Goal: Task Accomplishment & Management: Use online tool/utility

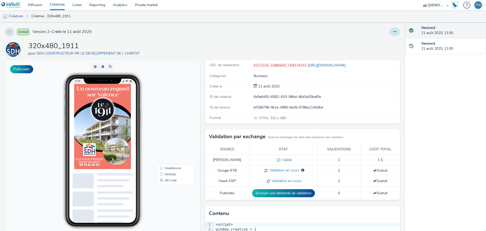
click at [393, 30] on button at bounding box center [395, 32] width 10 height 9
click at [380, 43] on link "Modifier" at bounding box center [381, 42] width 38 height 10
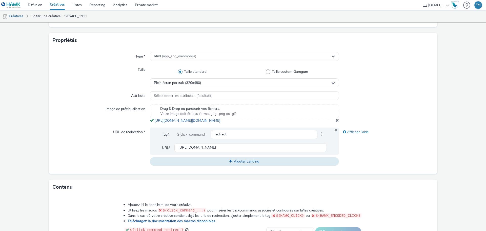
scroll to position [127, 0]
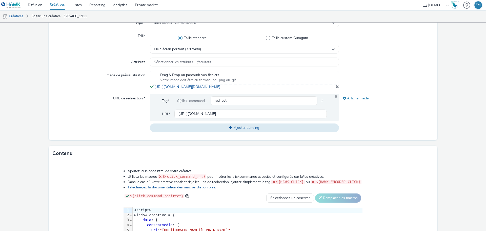
click at [336, 88] on span at bounding box center [337, 86] width 3 height 4
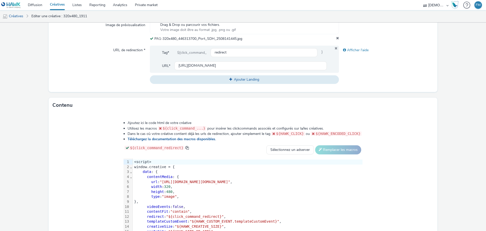
scroll to position [214, 0]
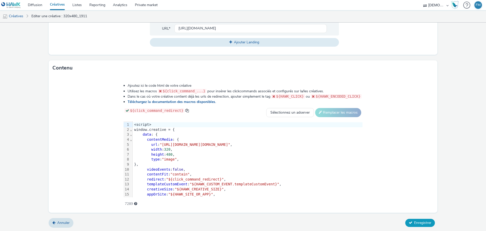
click at [425, 223] on span "Enregistrer" at bounding box center [422, 222] width 17 height 5
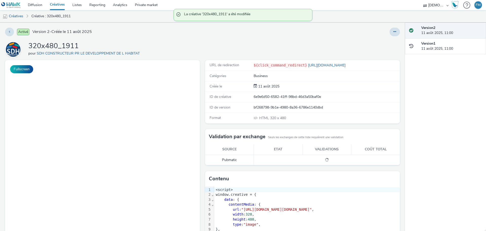
click at [384, 30] on div at bounding box center [321, 32] width 158 height 9
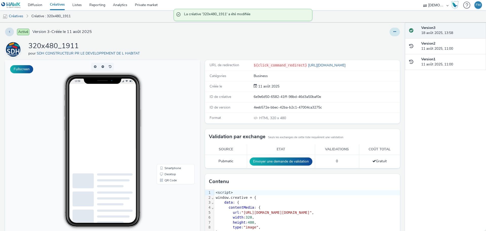
click at [390, 31] on button at bounding box center [395, 32] width 10 height 9
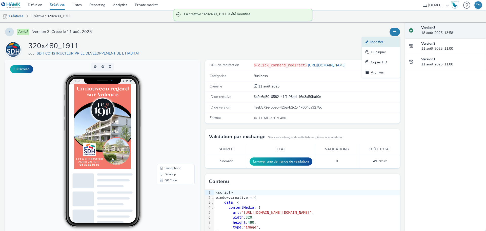
click at [386, 44] on link "Modifier" at bounding box center [381, 42] width 38 height 10
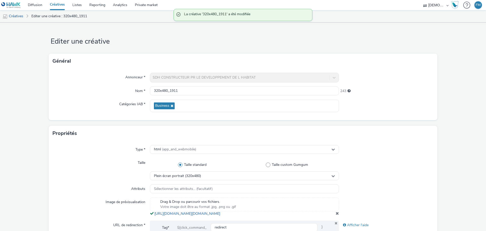
scroll to position [101, 0]
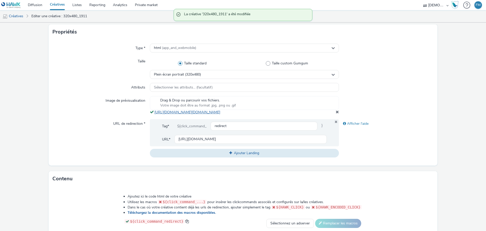
click at [222, 111] on link "[URL][DOMAIN_NAME][DOMAIN_NAME]" at bounding box center [188, 112] width 68 height 5
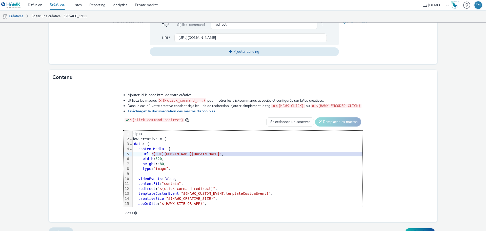
scroll to position [0, 14]
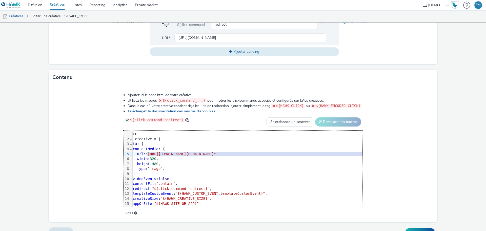
drag, startPoint x: 109, startPoint y: 159, endPoint x: 404, endPoint y: 157, distance: 294.8
click at [216, 156] on span ""[URL][DOMAIN_NAME][DOMAIN_NAME]"" at bounding box center [181, 154] width 70 height 4
click at [439, 161] on form "Editer une créative Général Annonceur * SDH CONSTRUCTEUR PR LE DEVELOPPEMENT DE…" at bounding box center [243, 30] width 486 height 421
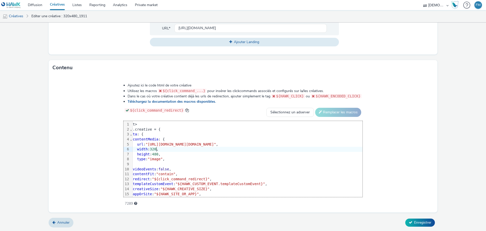
scroll to position [217, 0]
click at [421, 219] on button "Enregistrer" at bounding box center [420, 222] width 30 height 8
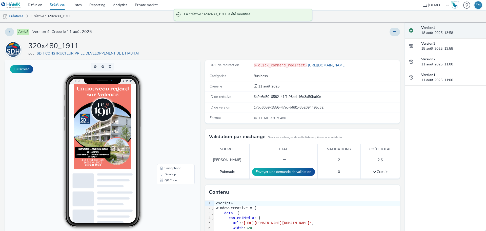
click at [354, 42] on div "320x480_1911 pour SDH CONSTRUCTEUR PR LE DEVELOPPEMENT DE L HABITAT" at bounding box center [202, 49] width 395 height 16
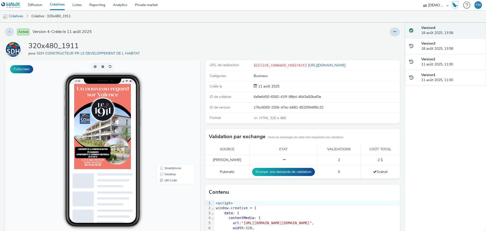
click at [57, 6] on link "Créatives" at bounding box center [57, 5] width 23 height 10
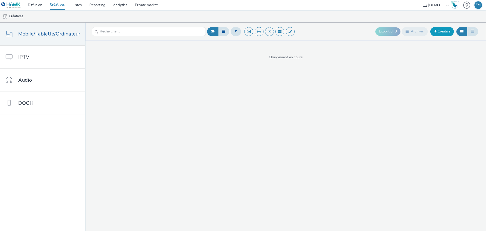
click at [439, 31] on link "Créative" at bounding box center [443, 31] width 24 height 9
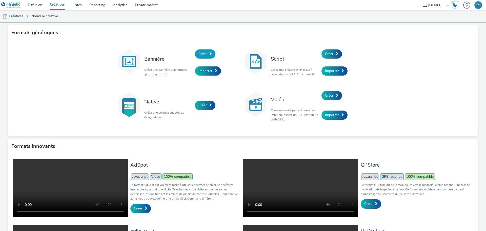
click at [200, 52] on span "Créer" at bounding box center [203, 53] width 8 height 5
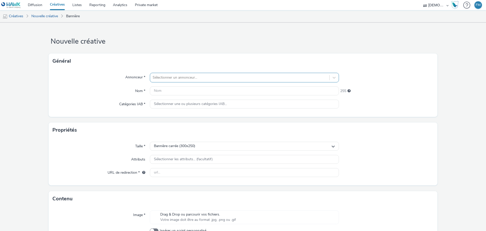
click at [185, 76] on div at bounding box center [240, 77] width 174 height 6
type input "MARIN"
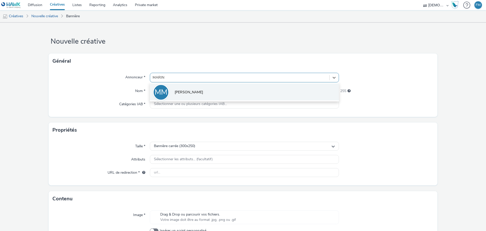
click at [201, 87] on li "MM [PERSON_NAME]" at bounding box center [244, 91] width 189 height 17
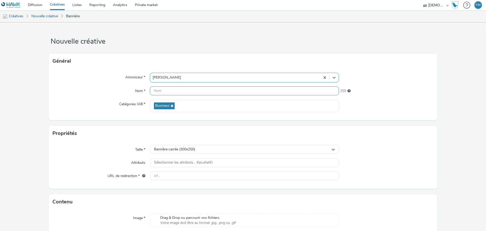
click at [200, 90] on input "text" at bounding box center [244, 90] width 189 height 9
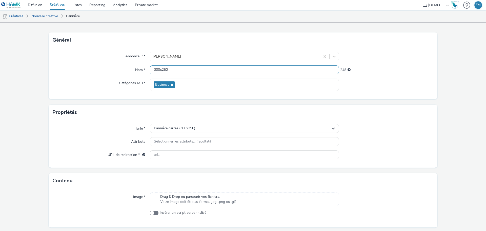
scroll to position [36, 0]
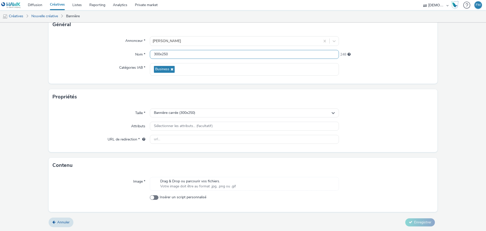
type input "300x250"
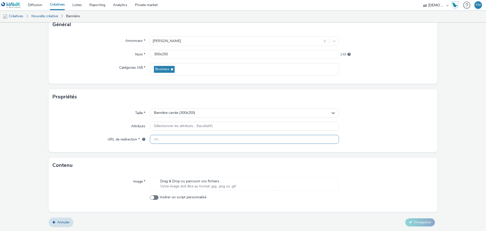
drag, startPoint x: 254, startPoint y: 142, endPoint x: 263, endPoint y: 139, distance: 9.9
click at [254, 142] on input "text" at bounding box center [244, 139] width 189 height 9
paste input "[URL][DOMAIN_NAME]"
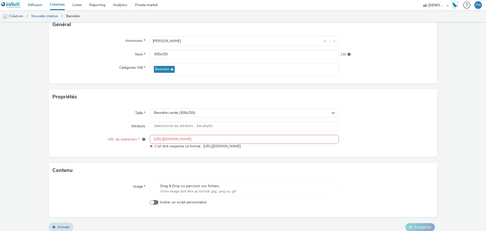
click at [354, 110] on div at bounding box center [386, 112] width 95 height 9
click at [159, 139] on input "[URL][DOMAIN_NAME]" at bounding box center [244, 139] width 189 height 9
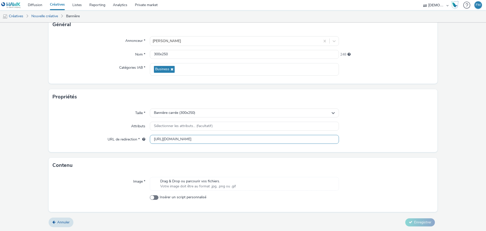
type input "[URL][DOMAIN_NAME]"
click at [397, 116] on div at bounding box center [386, 112] width 95 height 9
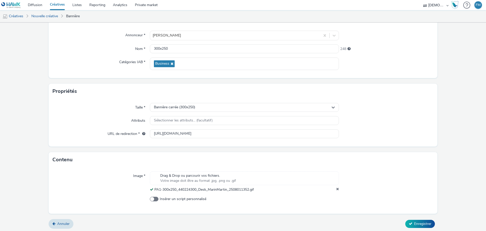
scroll to position [44, 0]
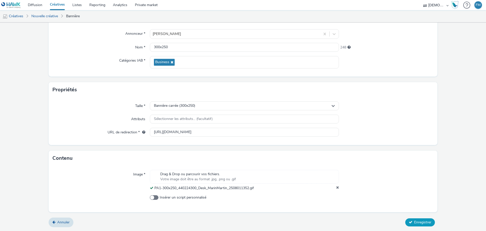
click at [426, 223] on span "Enregistrer" at bounding box center [422, 222] width 17 height 5
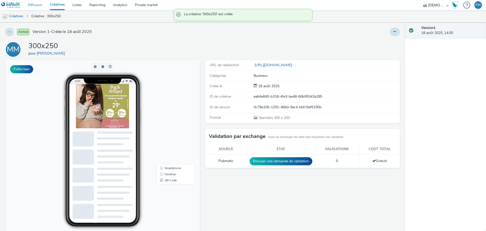
click at [39, 5] on link "Diffusion" at bounding box center [35, 5] width 22 height 10
